Goal: Transaction & Acquisition: Book appointment/travel/reservation

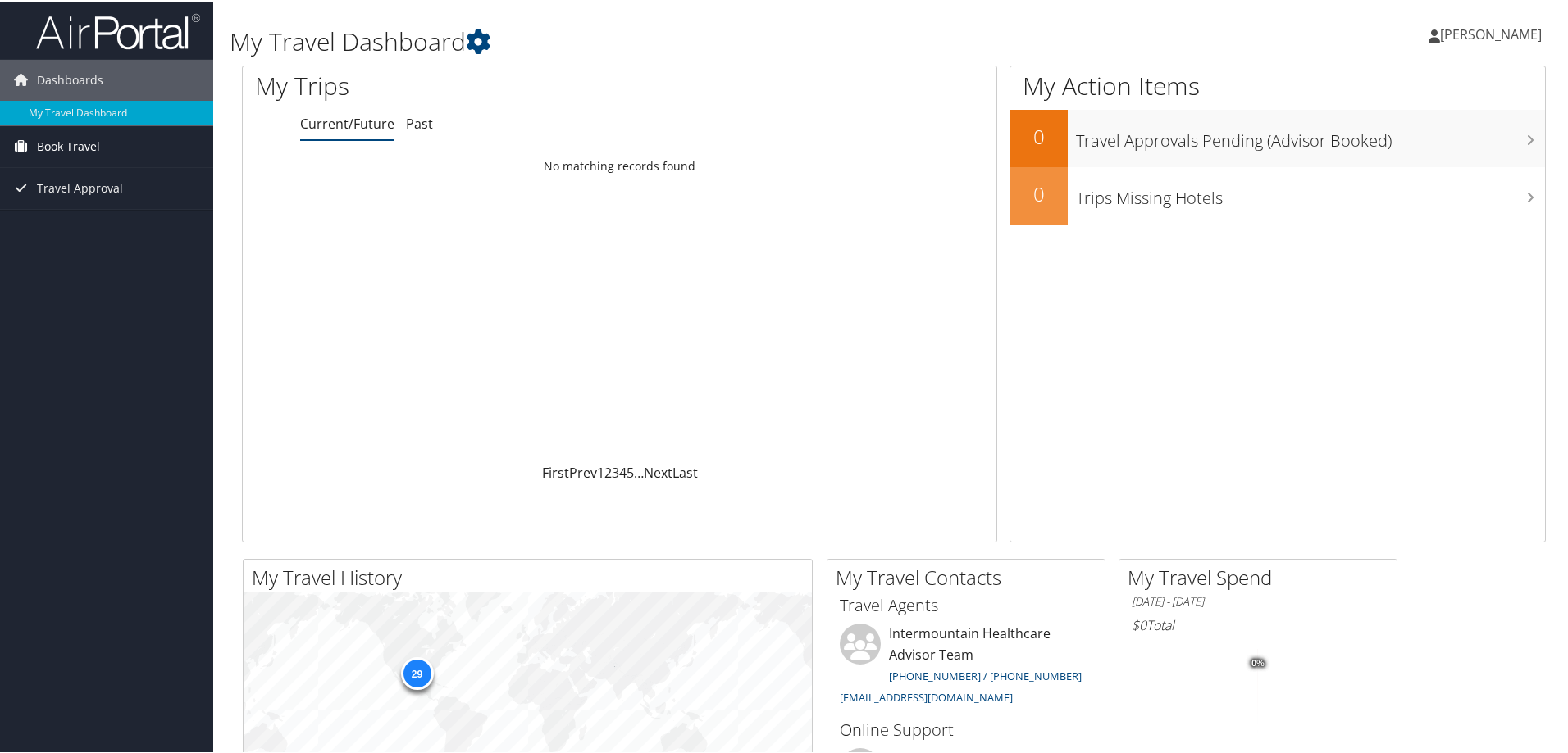
click at [102, 144] on link "Book Travel" at bounding box center [107, 144] width 213 height 41
click at [93, 198] on link "Book/Manage Online Trips" at bounding box center [107, 203] width 213 height 25
click at [74, 144] on span "Book Travel" at bounding box center [68, 144] width 63 height 41
click at [91, 201] on link "Book/Manage Online Trips" at bounding box center [107, 203] width 213 height 25
